Goal: Submit feedback/report problem

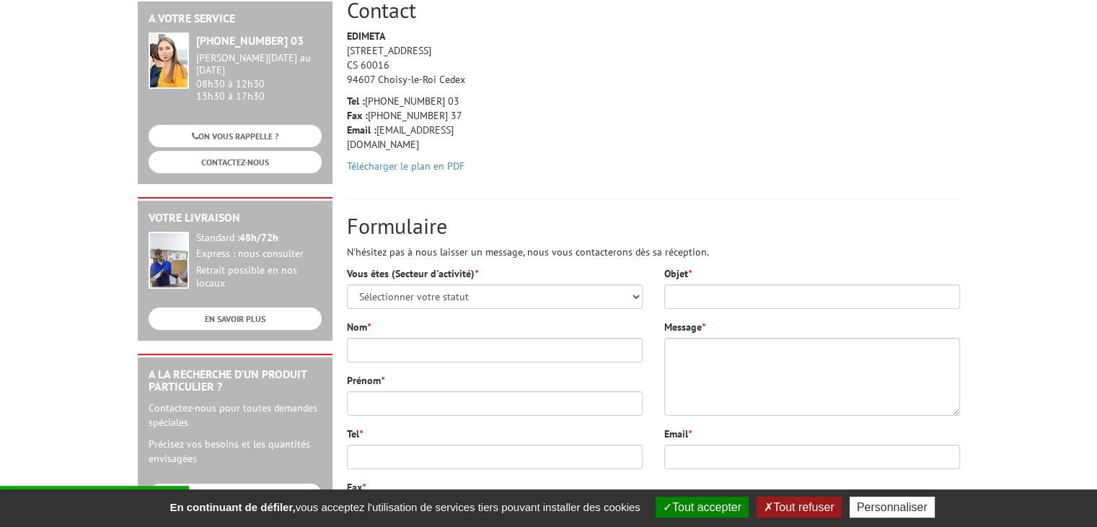
scroll to position [216, 0]
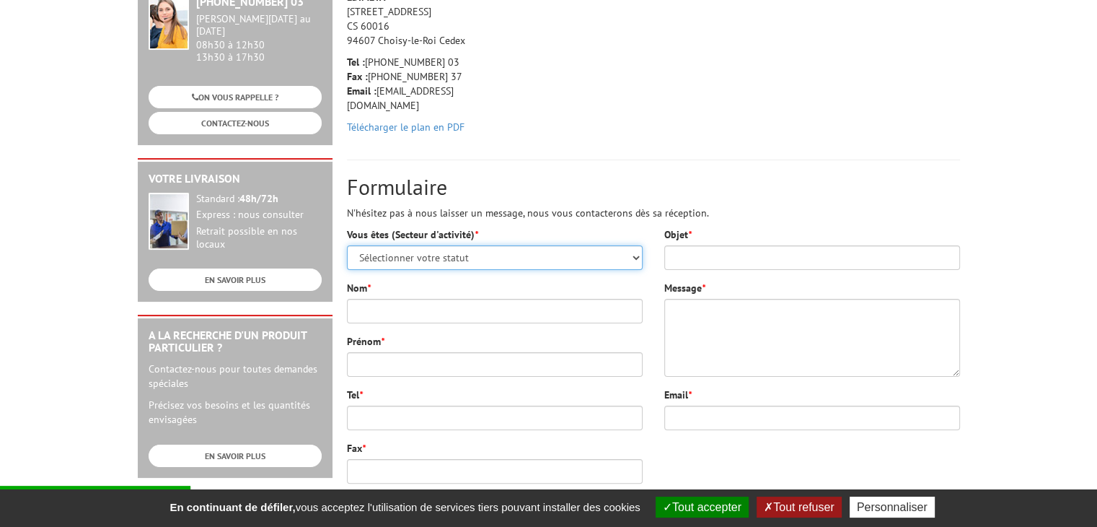
click at [467, 263] on select "Sélectionner votre statut Administrations et collectivités Magasins et commerce…" at bounding box center [495, 257] width 296 height 25
select select "879"
click at [347, 245] on select "Sélectionner votre statut Administrations et collectivités Magasins et commerce…" at bounding box center [495, 257] width 296 height 25
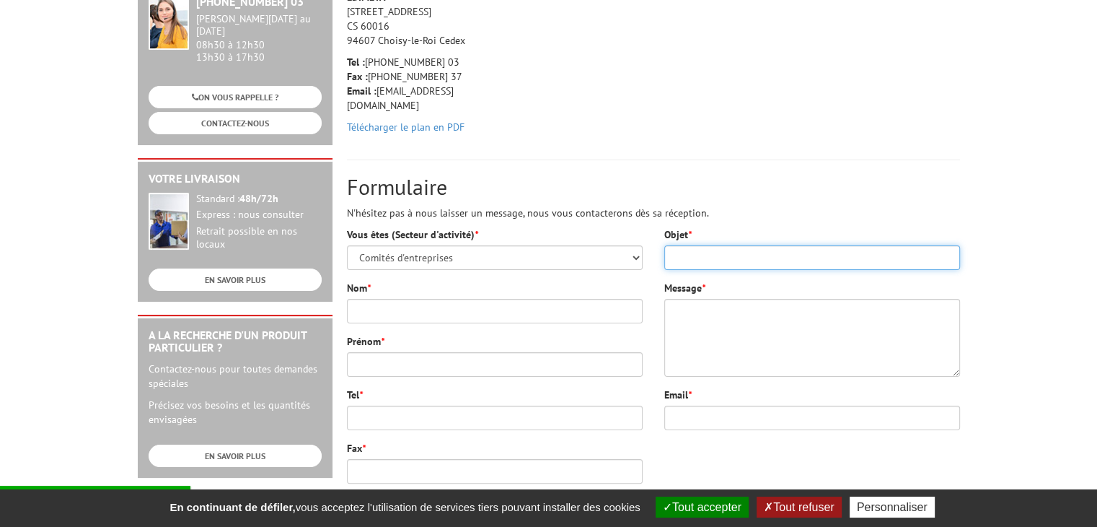
click at [676, 255] on input "Objet *" at bounding box center [812, 257] width 296 height 25
click at [718, 258] on input "[PERSON_NAME] à la livrason" at bounding box center [812, 257] width 296 height 25
click at [765, 263] on input "Urne cassée à la [GEOGRAPHIC_DATA]" at bounding box center [812, 257] width 296 height 25
type input "Urne cassée à la livraison"
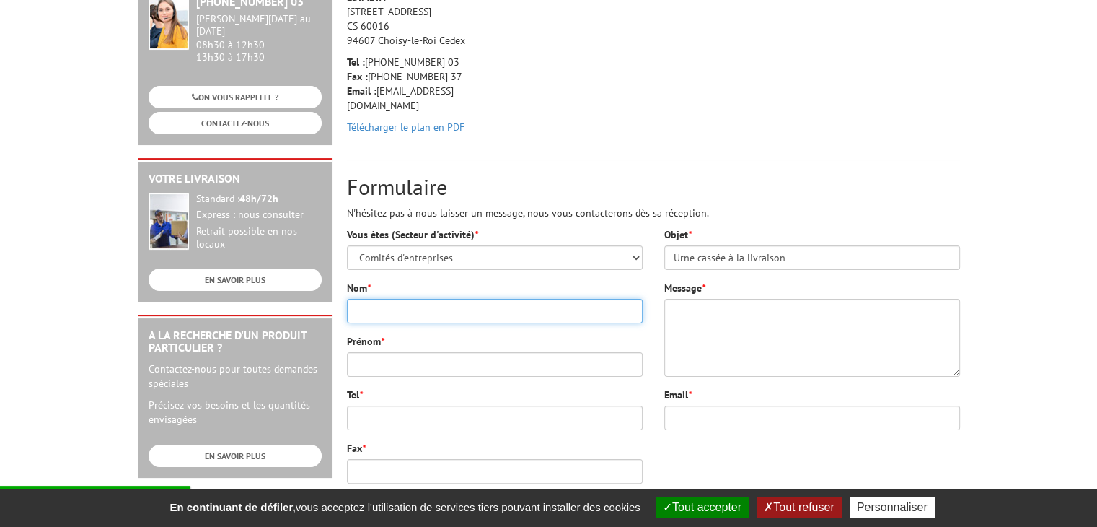
click at [474, 306] on input "Nom *" at bounding box center [495, 311] width 296 height 25
type input "CSE"
type input "AHBFC"
type input "0384972630"
type input "[EMAIL_ADDRESS][DOMAIN_NAME]"
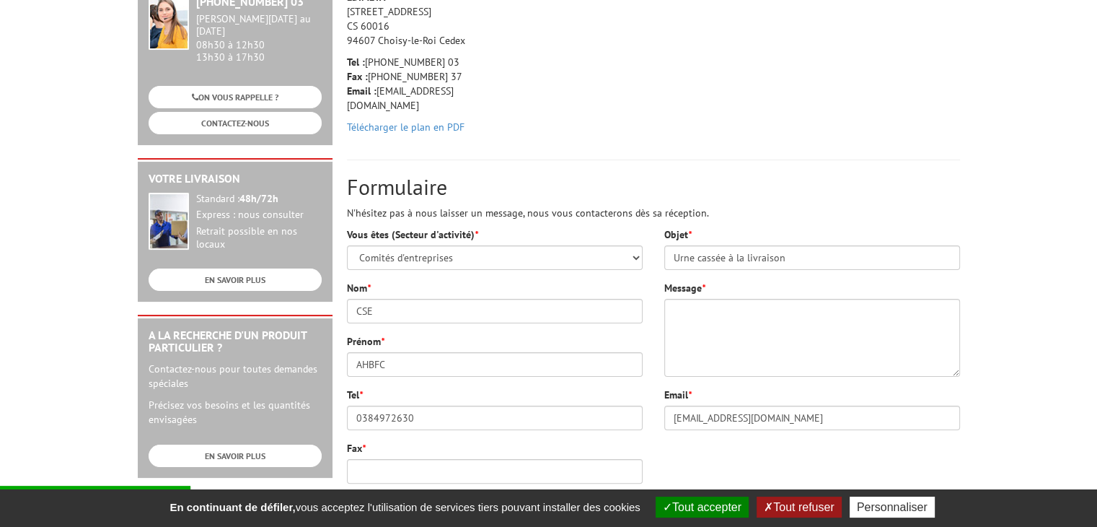
type input "rue perchot"
type input "70160"
type input "Saint remy en comte"
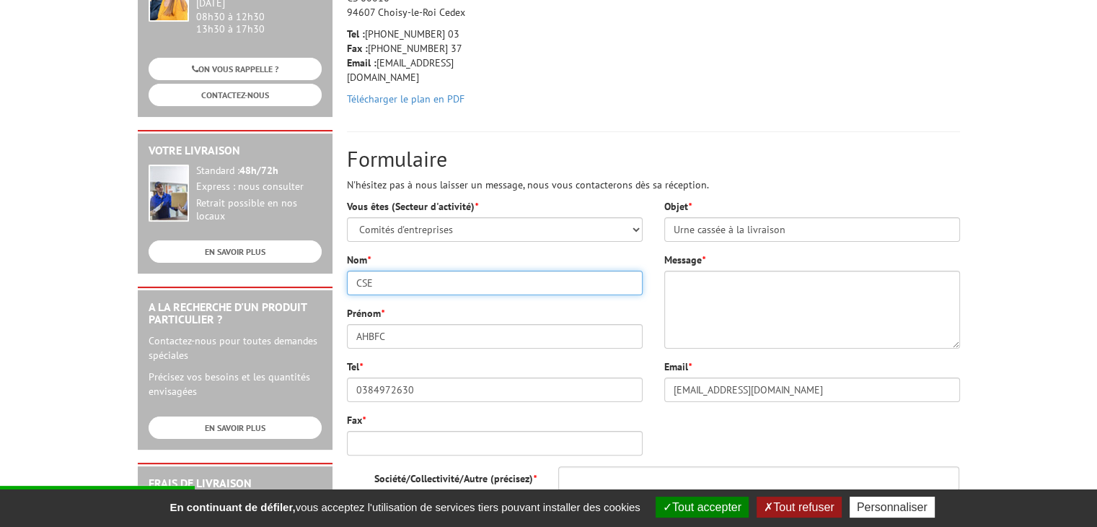
scroll to position [289, 0]
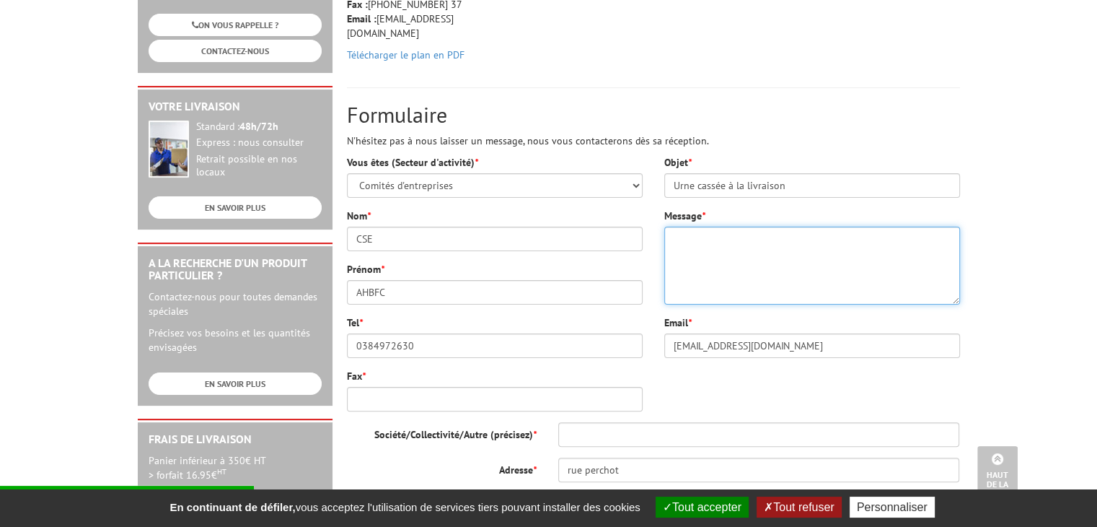
click at [698, 262] on textarea "Message *" at bounding box center [812, 266] width 296 height 78
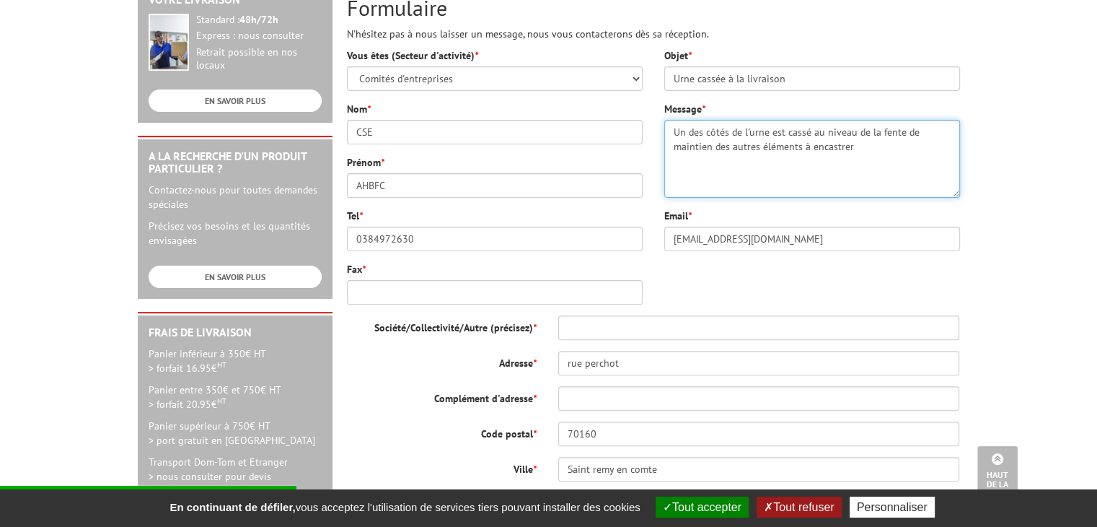
scroll to position [433, 0]
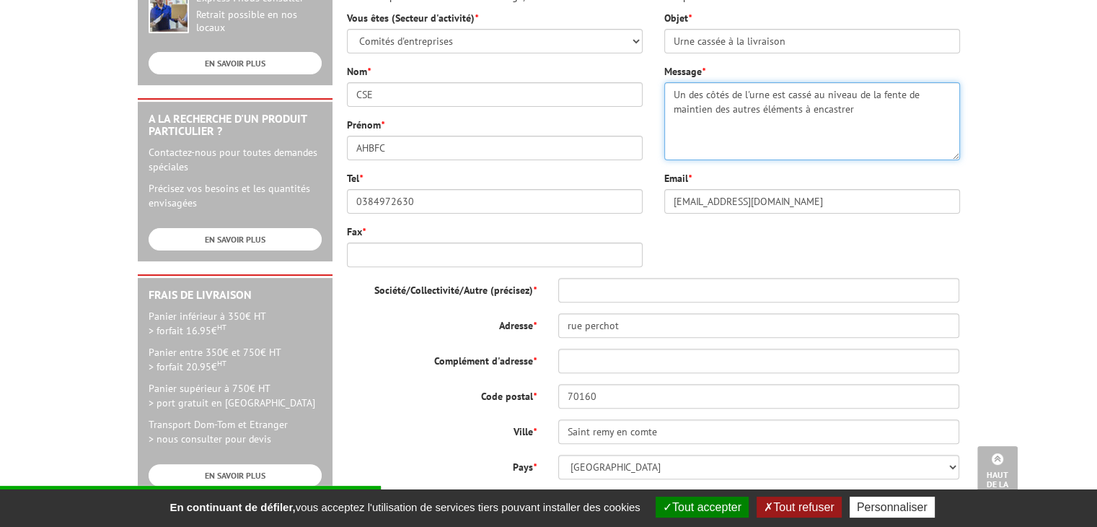
type textarea "Un des côtés de l'urne est cassé au niveau de la fente de maintien des autres é…"
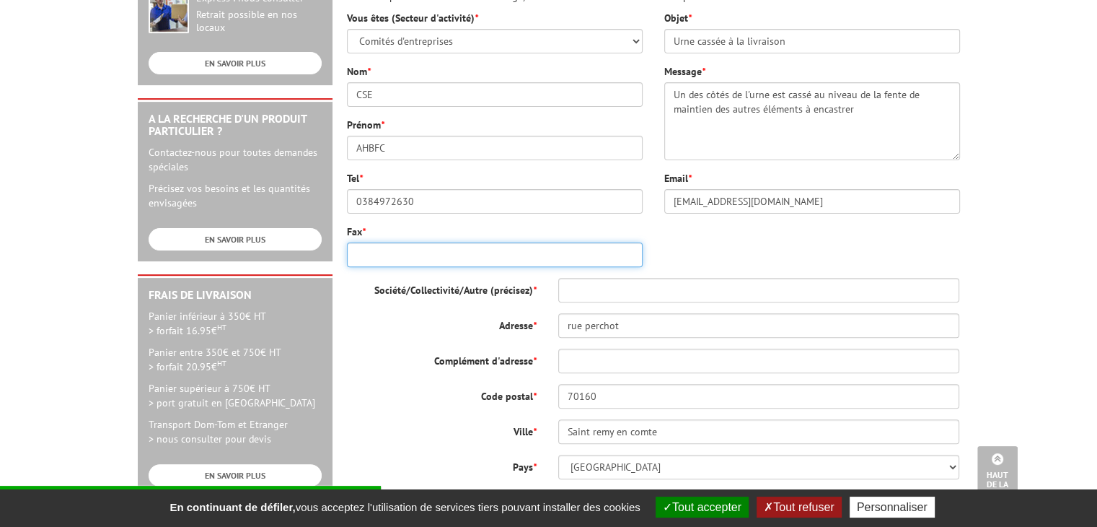
click at [453, 252] on input "Fax *" at bounding box center [495, 254] width 296 height 25
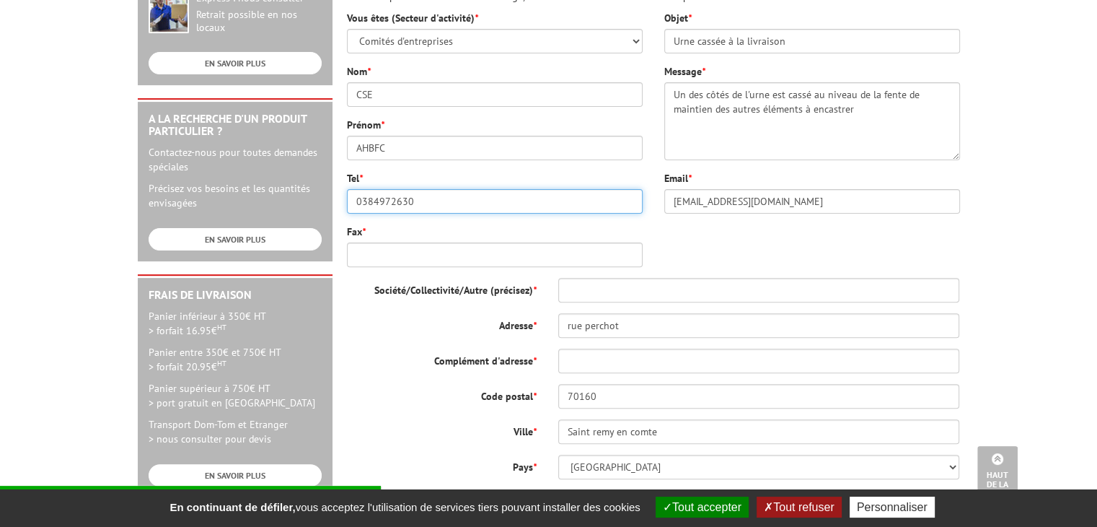
drag, startPoint x: 277, startPoint y: 202, endPoint x: 245, endPoint y: 203, distance: 32.5
click at [245, 203] on div "A votre service [PHONE_NUMBER] 03 [PERSON_NAME][DATE] au [DATE] 08h30 à 12h30 1…" at bounding box center [549, 167] width 837 height 850
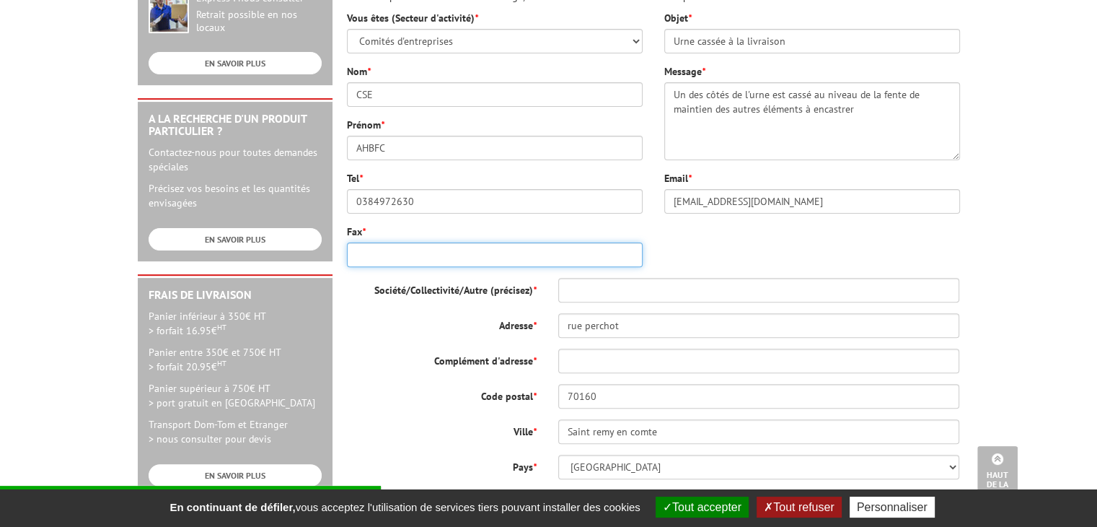
click at [386, 263] on input "Fax *" at bounding box center [495, 254] width 296 height 25
paste input "0384972630"
type input "0384972630"
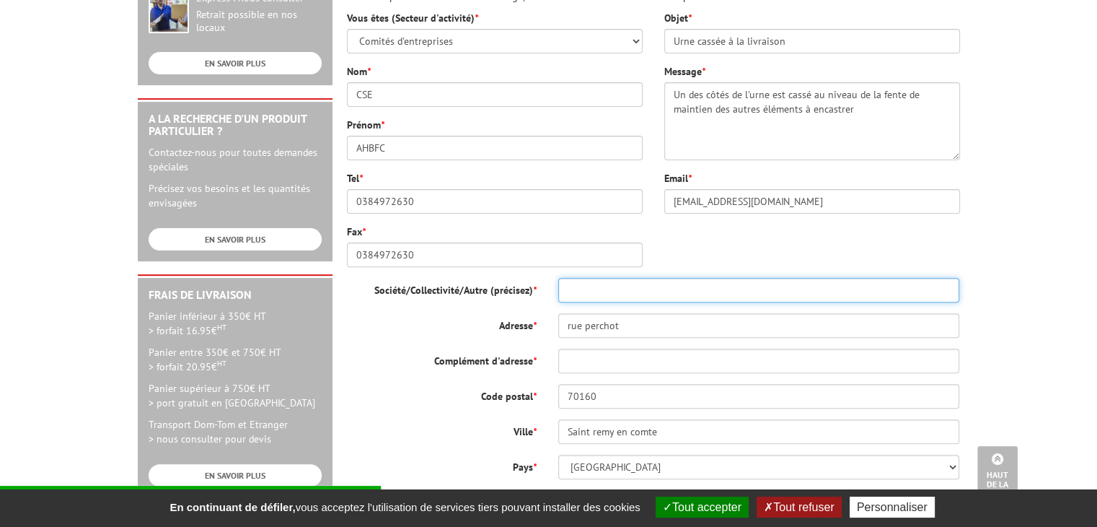
click at [623, 295] on input "Société/Collectivité/Autre (précisez) *" at bounding box center [759, 290] width 402 height 25
type input "CSE AHBFC"
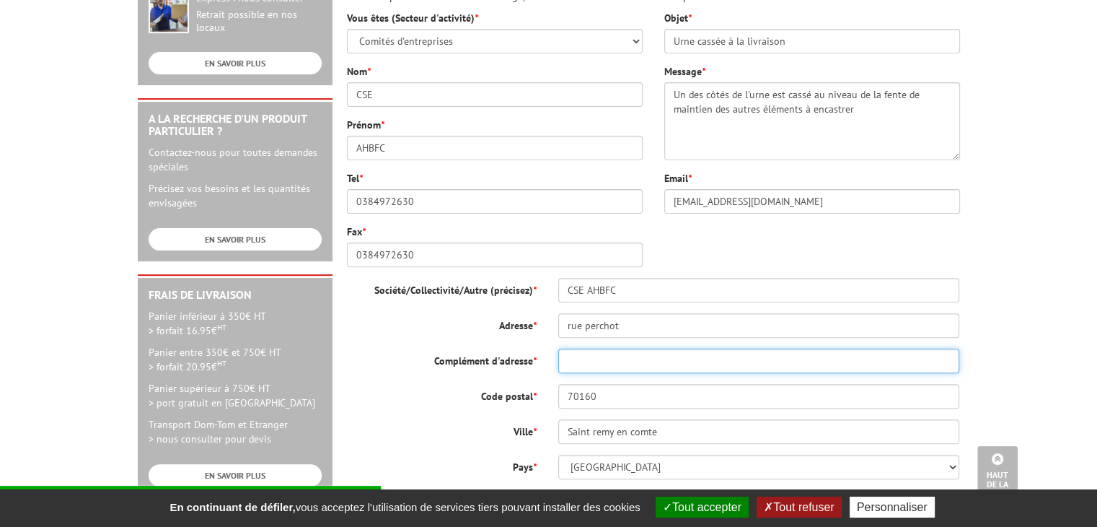
click at [606, 367] on input "Complément d'adresse *" at bounding box center [759, 360] width 402 height 25
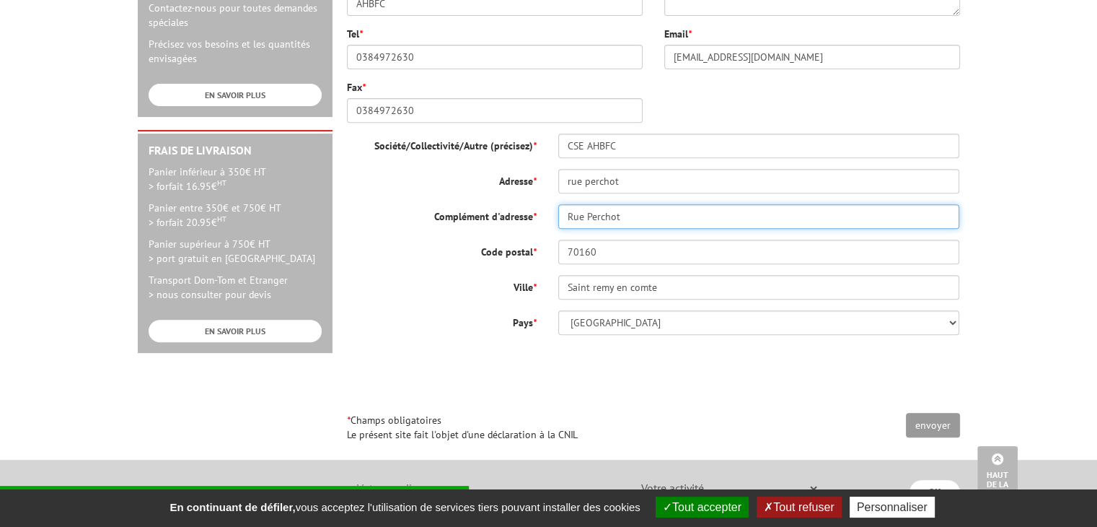
scroll to position [794, 0]
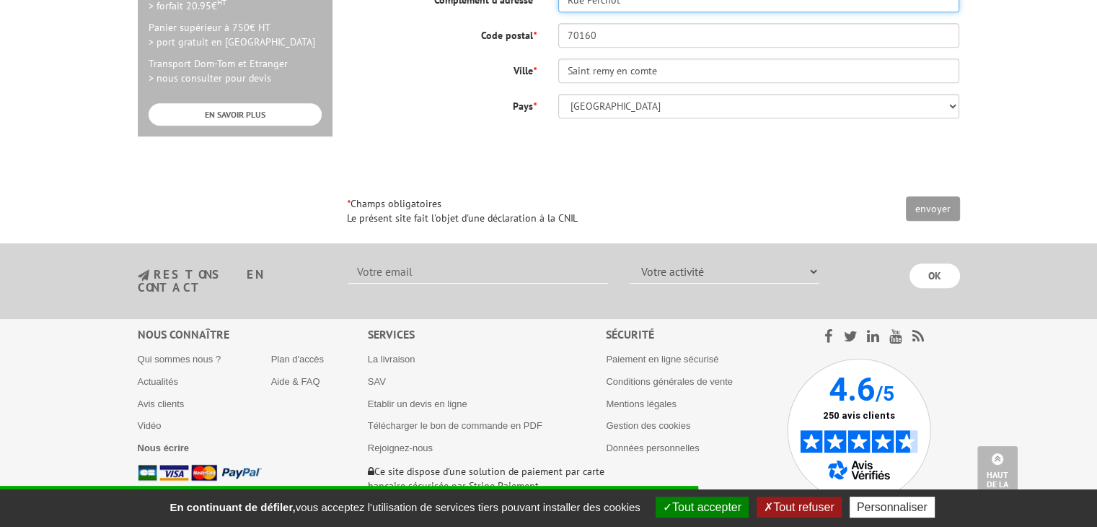
type input "Rue Perchot"
click at [923, 206] on input "envoyer" at bounding box center [933, 208] width 54 height 25
